Goal: Task Accomplishment & Management: Manage account settings

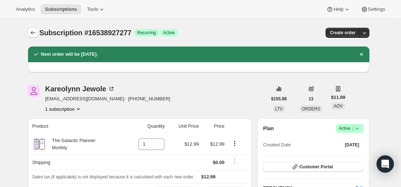
click at [32, 35] on icon "Subscriptions" at bounding box center [32, 32] width 7 height 7
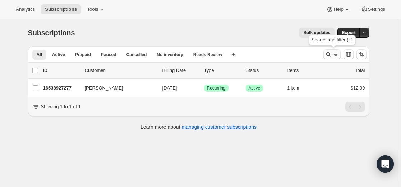
click at [327, 54] on icon "Search and filter results" at bounding box center [328, 54] width 7 height 7
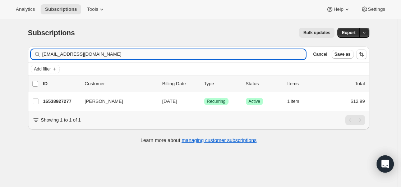
click at [260, 51] on input "[EMAIL_ADDRESS][DOMAIN_NAME]" at bounding box center [174, 54] width 264 height 10
click at [260, 52] on input "[EMAIL_ADDRESS][DOMAIN_NAME]" at bounding box center [174, 54] width 264 height 10
click at [260, 53] on input "[EMAIL_ADDRESS][DOMAIN_NAME]" at bounding box center [174, 54] width 264 height 10
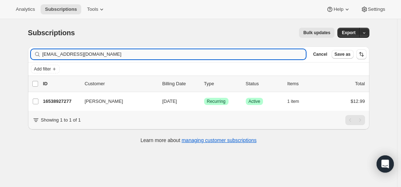
click at [260, 53] on input "[EMAIL_ADDRESS][DOMAIN_NAME]" at bounding box center [174, 54] width 264 height 10
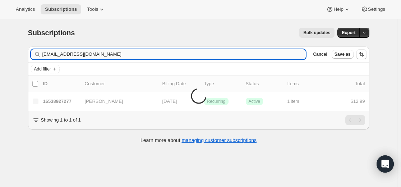
type input "[EMAIL_ADDRESS][DOMAIN_NAME]"
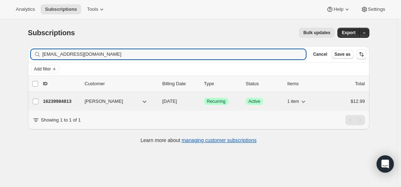
click at [60, 100] on p "16239984813" at bounding box center [61, 101] width 36 height 7
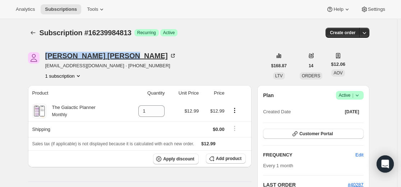
drag, startPoint x: 46, startPoint y: 48, endPoint x: 87, endPoint y: 55, distance: 41.2
copy div "[PERSON_NAME]"
